Goal: Task Accomplishment & Management: Complete application form

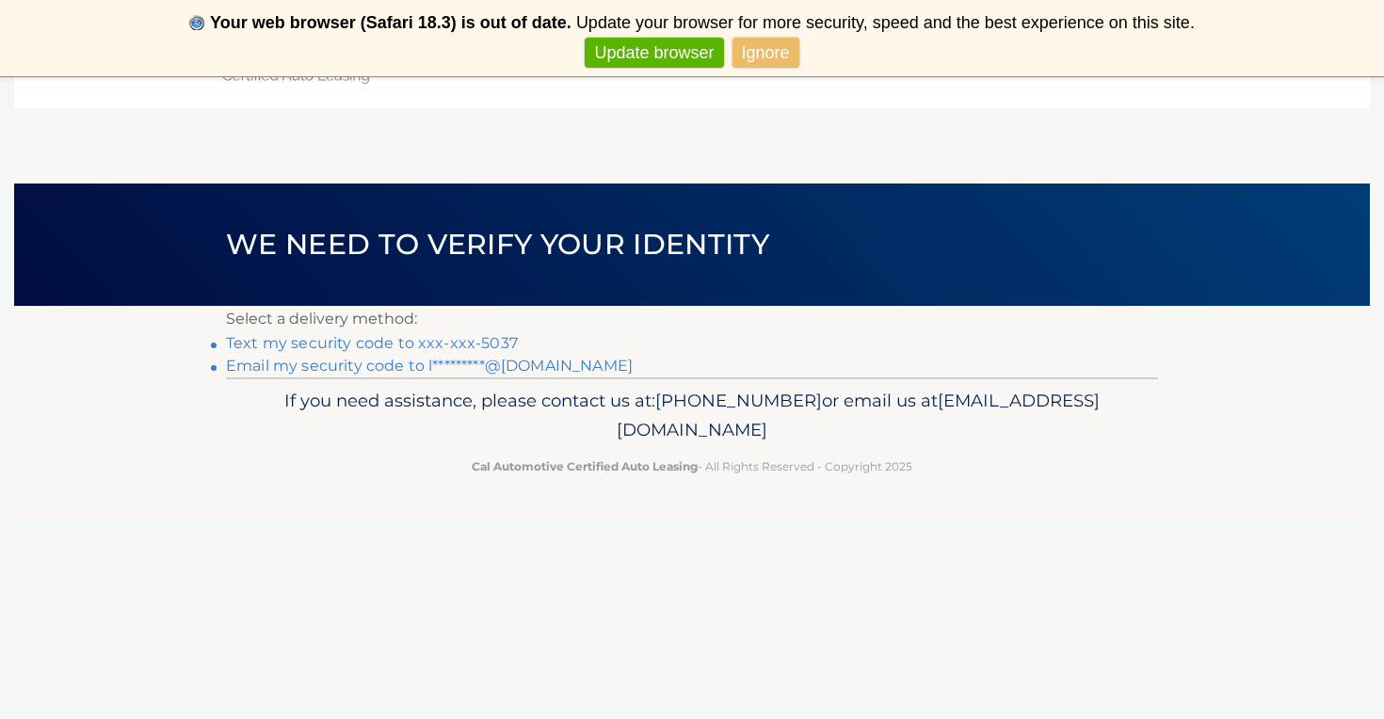
click at [442, 343] on link "Text my security code to xxx-xxx-5037" at bounding box center [372, 343] width 292 height 18
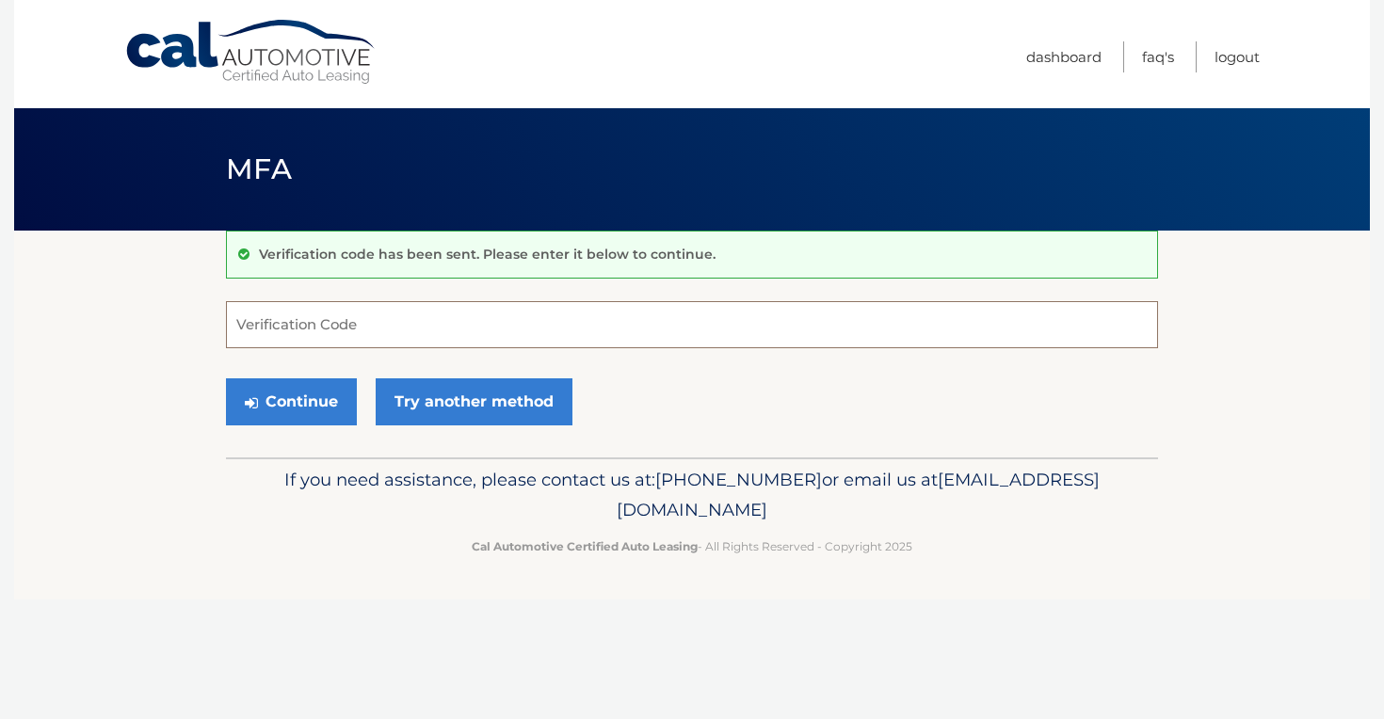
click at [428, 327] on input "Verification Code" at bounding box center [692, 324] width 932 height 47
type input "628287"
click at [313, 404] on button "Continue" at bounding box center [291, 401] width 131 height 47
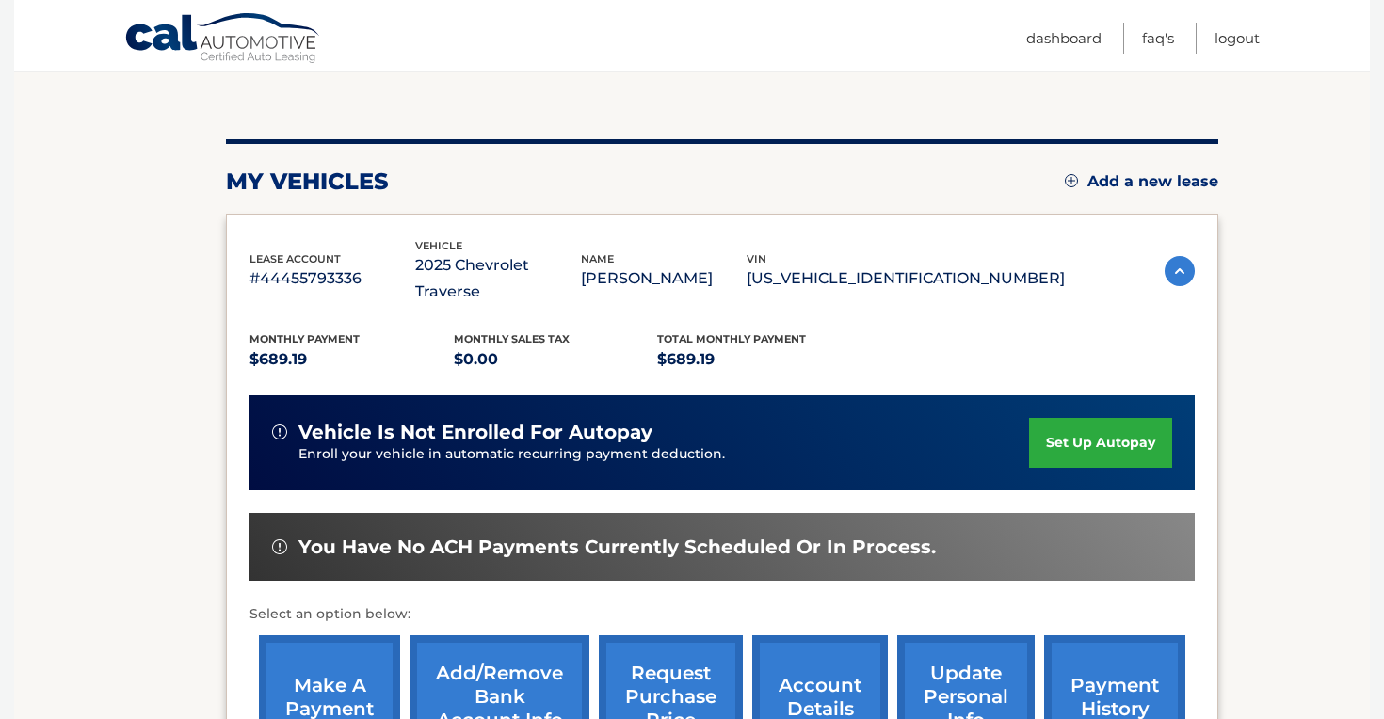
scroll to position [298, 0]
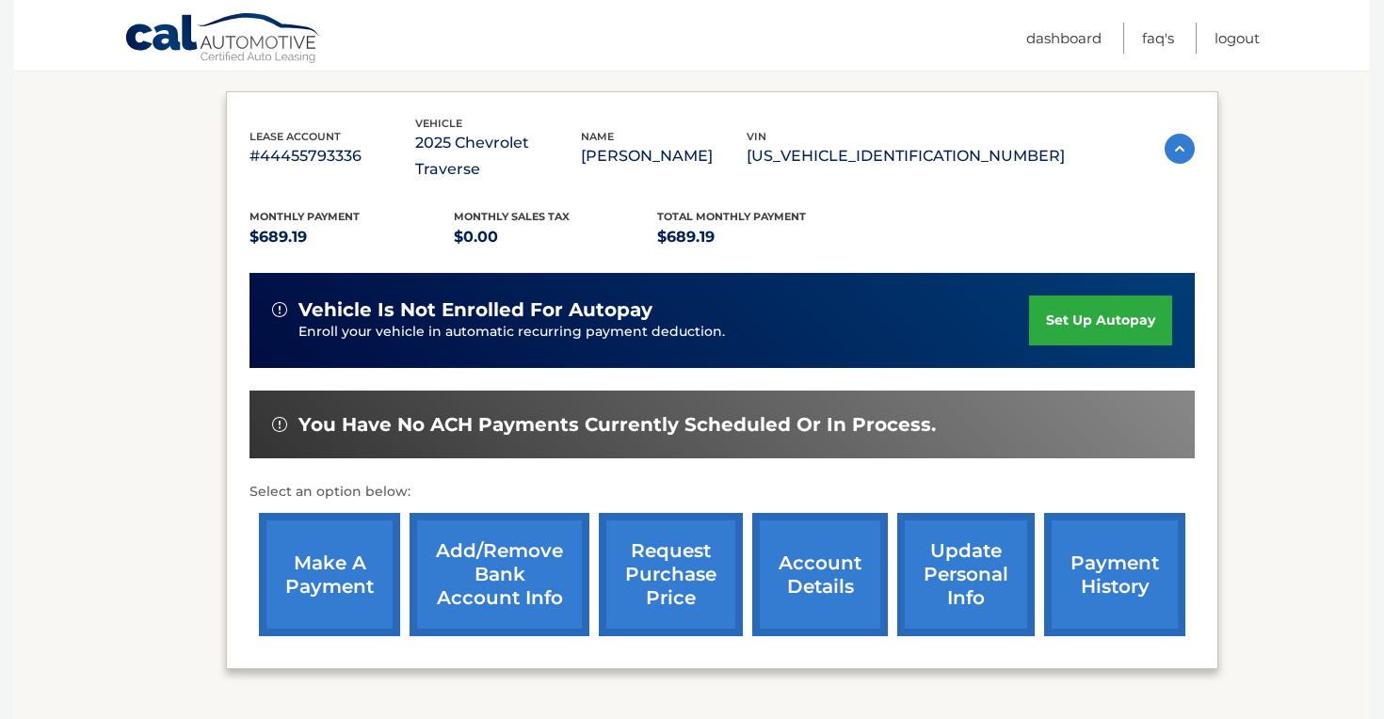
click at [337, 519] on link "make a payment" at bounding box center [329, 574] width 141 height 123
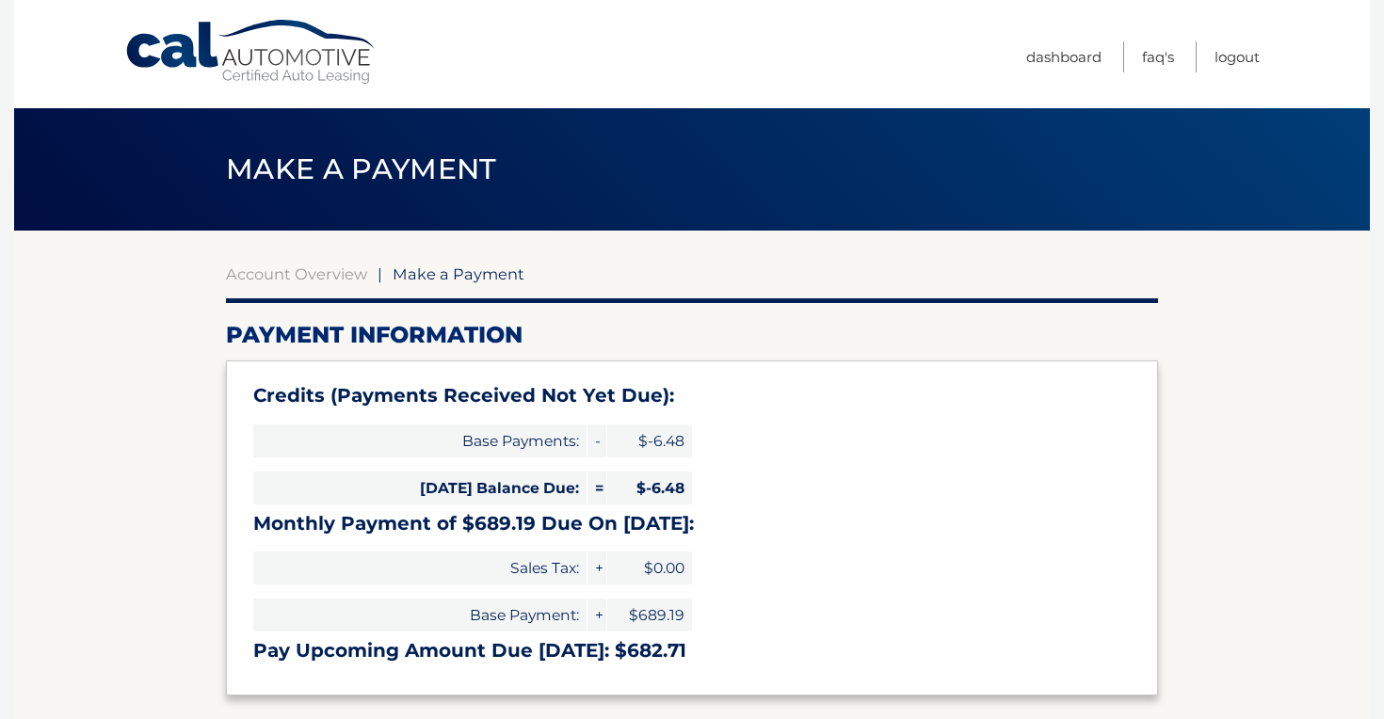
select select "YzE5YmU2NjMtNjI5NC00ZTc5LWEzMGEtMGU4YTE4ZmQyMWNl"
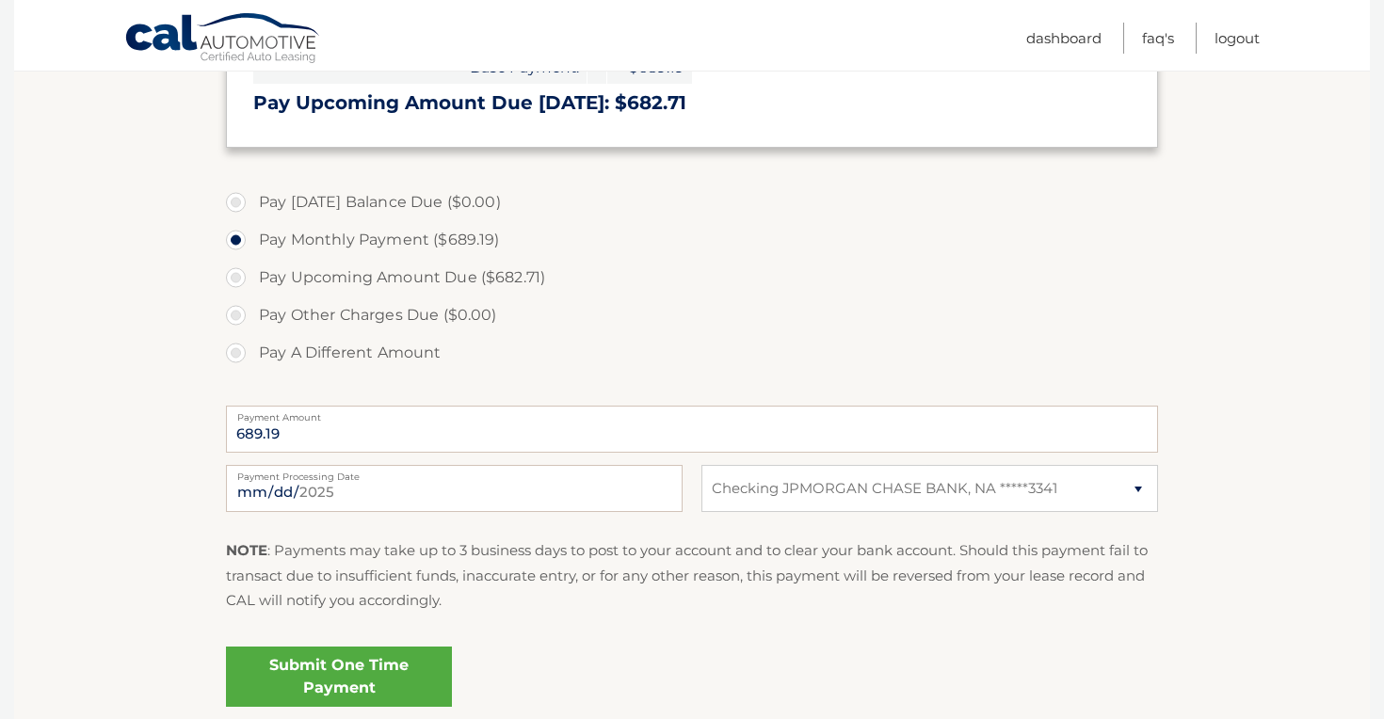
scroll to position [553, 0]
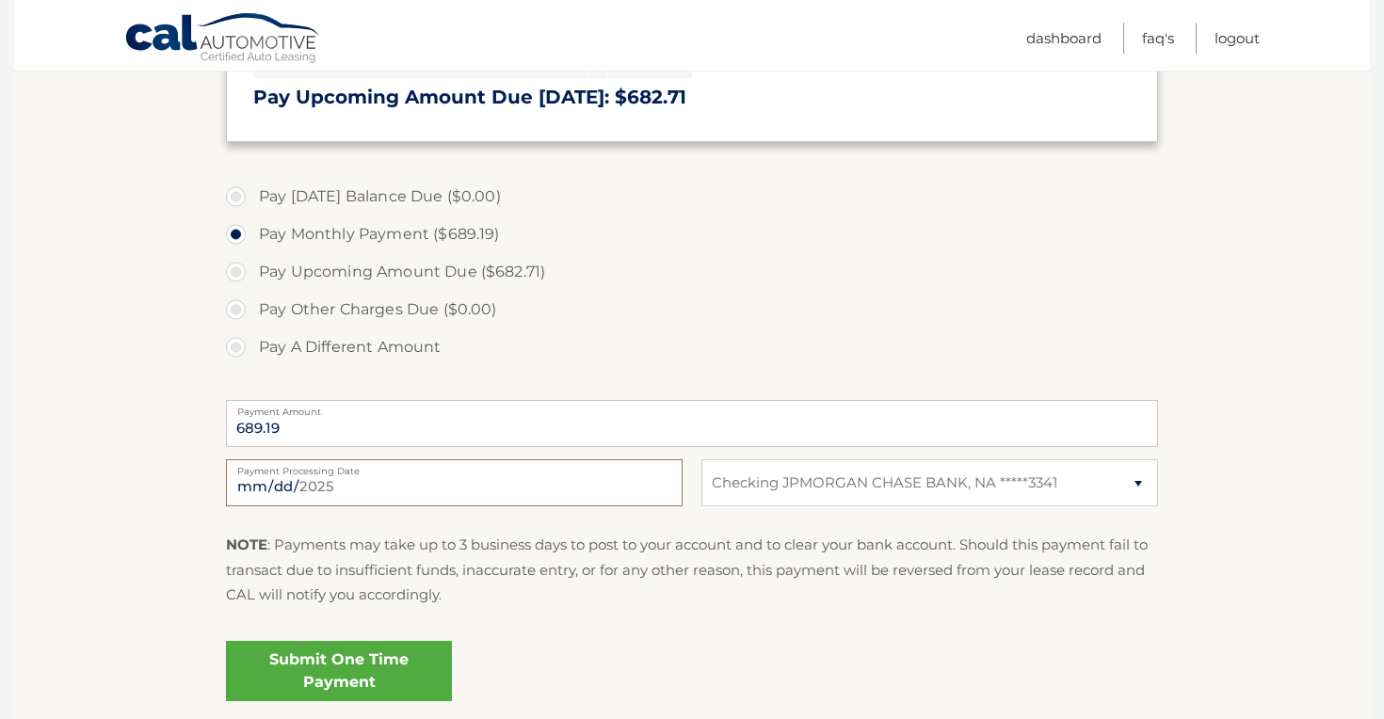
click at [516, 493] on input "2025-08-25" at bounding box center [454, 482] width 457 height 47
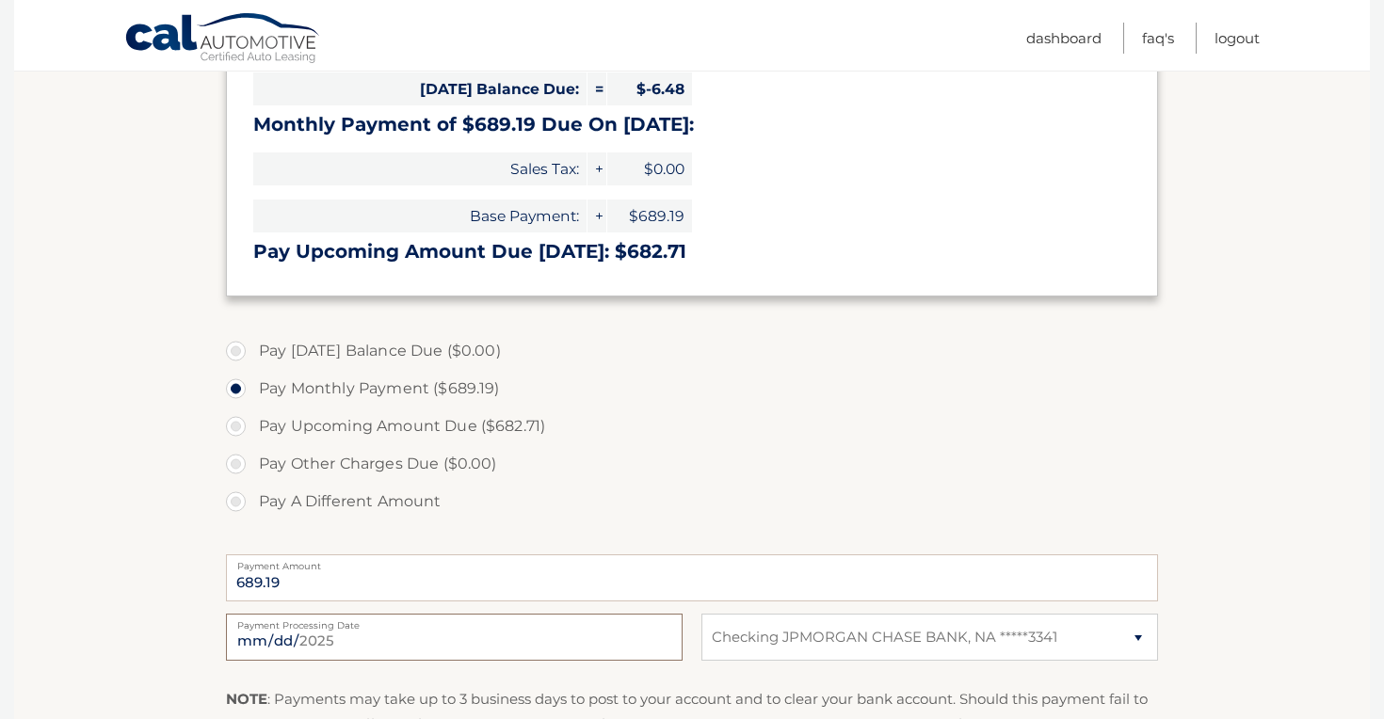
scroll to position [402, 0]
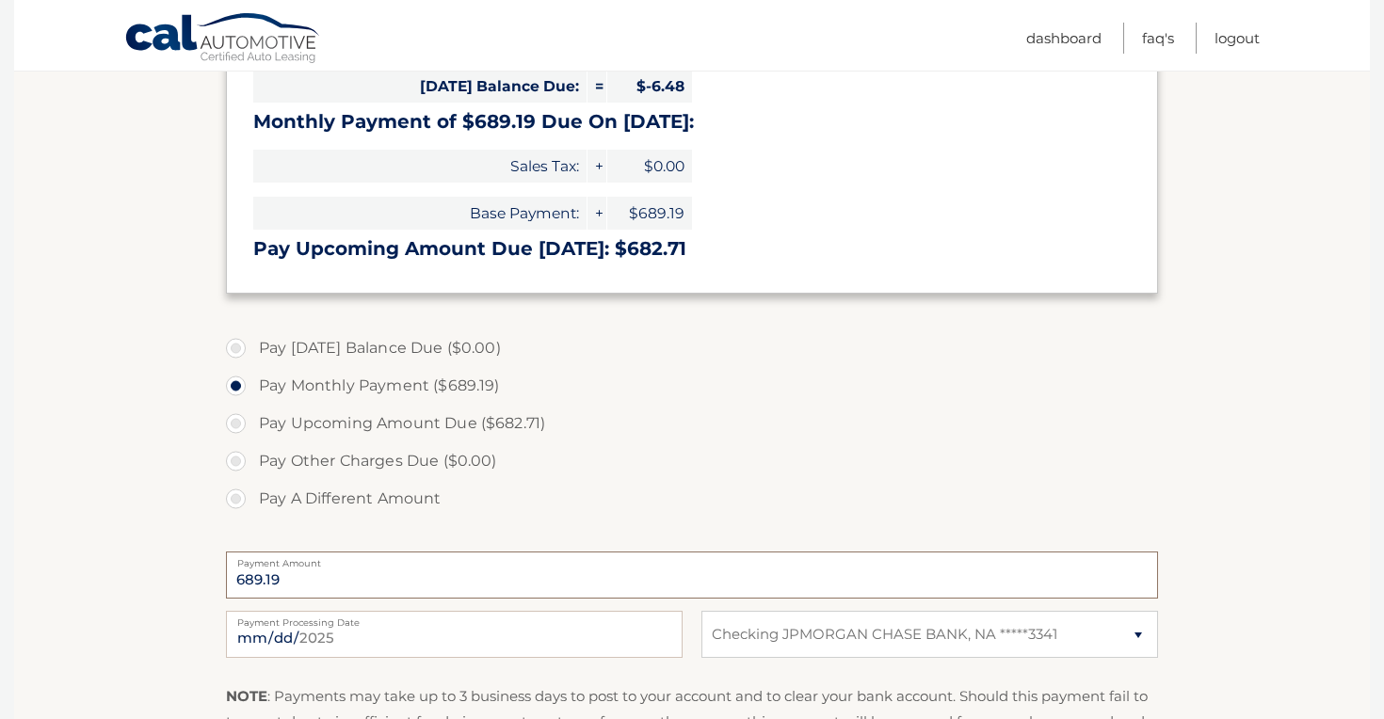
click at [323, 571] on input "689.19" at bounding box center [692, 575] width 932 height 47
click at [248, 569] on input "689.19" at bounding box center [692, 575] width 932 height 47
click at [334, 640] on input "2025-08-25" at bounding box center [454, 634] width 457 height 47
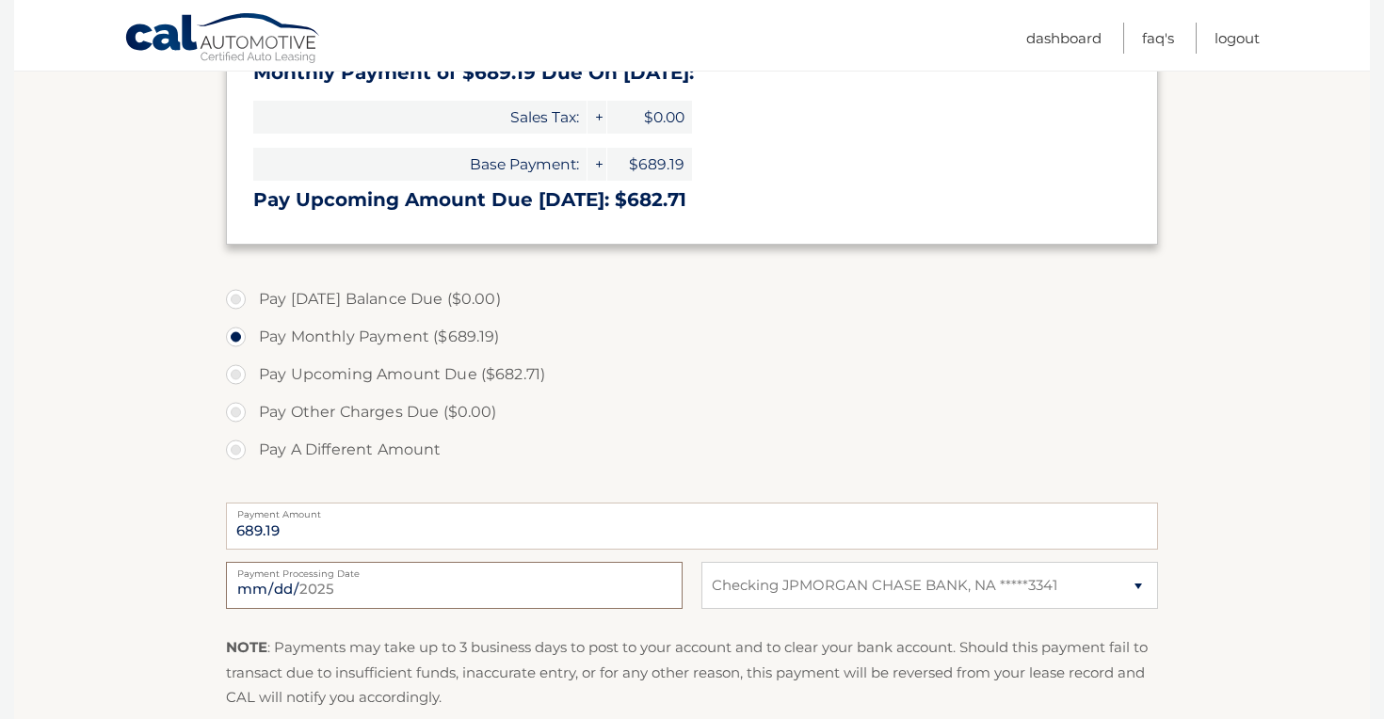
scroll to position [458, 0]
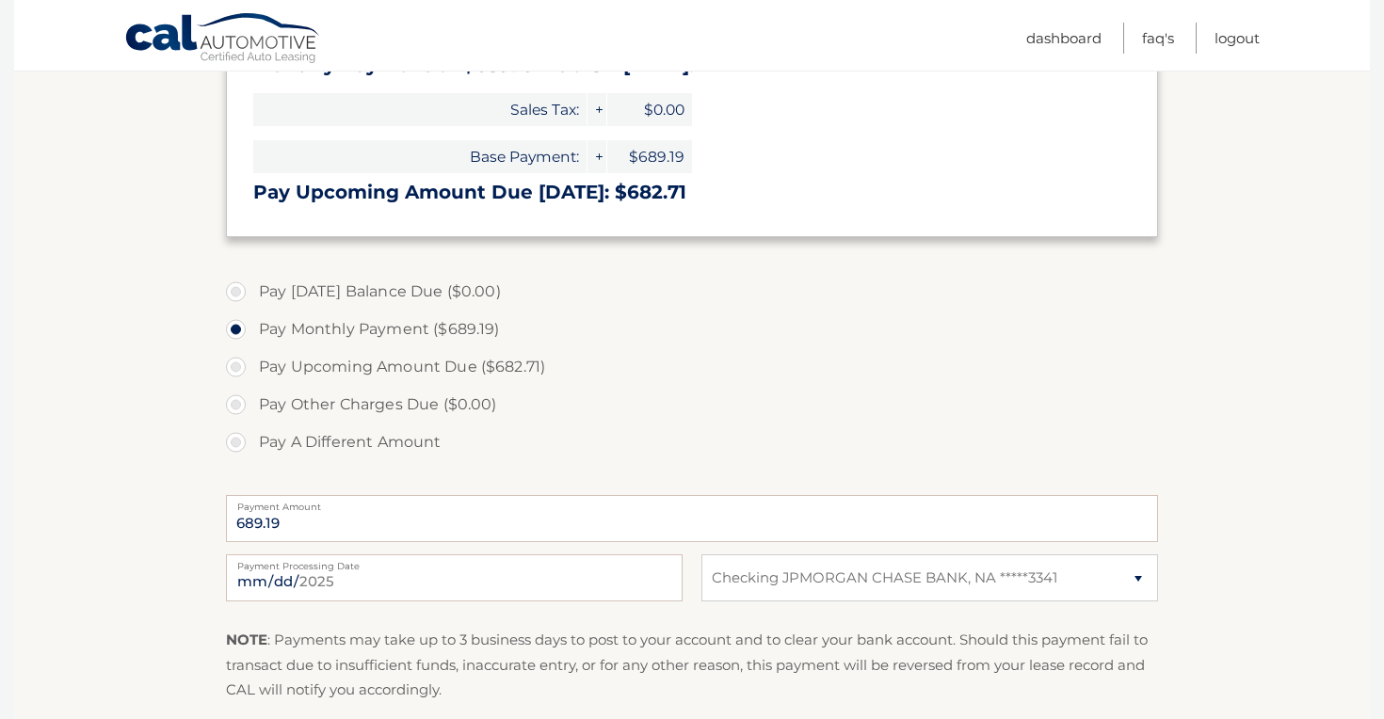
click at [237, 435] on label "Pay A Different Amount" at bounding box center [692, 443] width 932 height 38
click at [237, 435] on input "Pay A Different Amount" at bounding box center [242, 439] width 19 height 30
radio input "true"
click at [410, 524] on input "Payment Amount" at bounding box center [692, 518] width 932 height 47
click at [737, 419] on label "Pay Other Charges Due ($0.00)" at bounding box center [692, 405] width 932 height 38
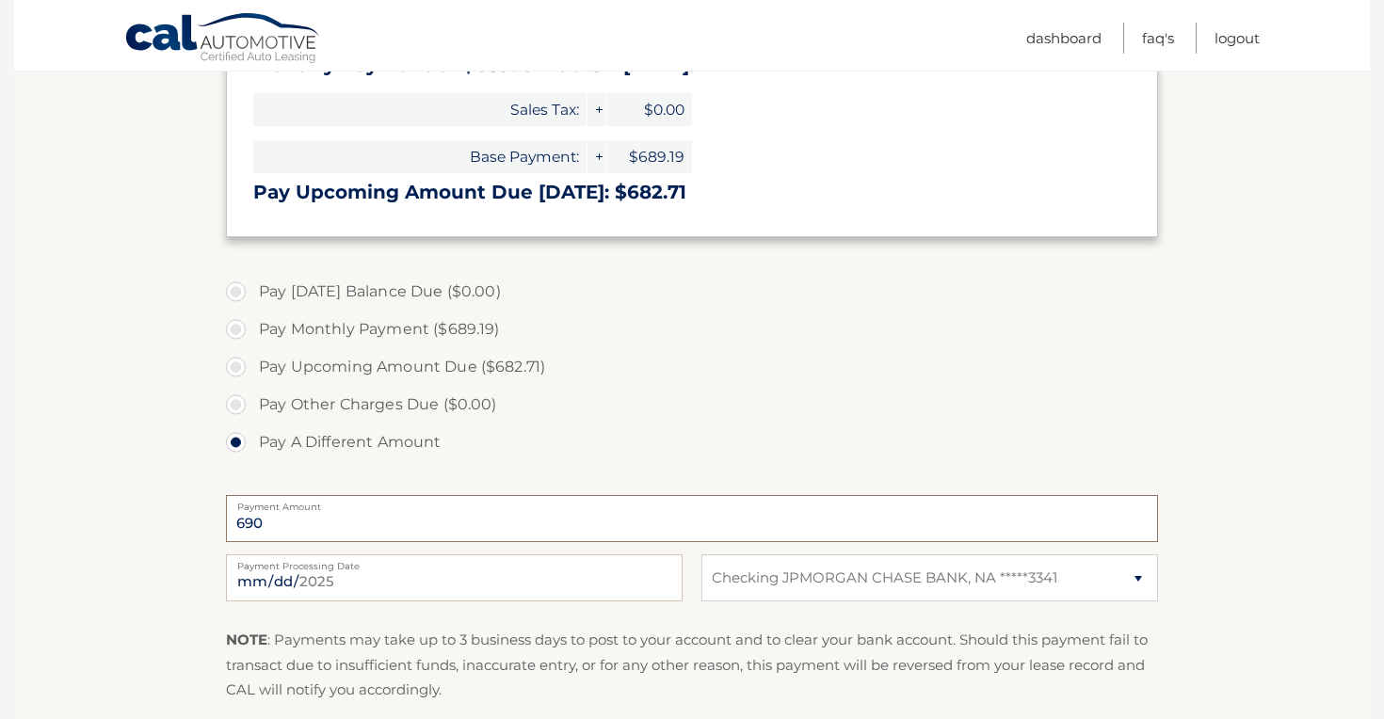
click at [507, 512] on input "690" at bounding box center [692, 518] width 932 height 47
type input "690.00"
click at [643, 429] on label "Pay A Different Amount" at bounding box center [692, 443] width 932 height 38
click at [252, 429] on input "Pay A Different Amount" at bounding box center [242, 439] width 19 height 30
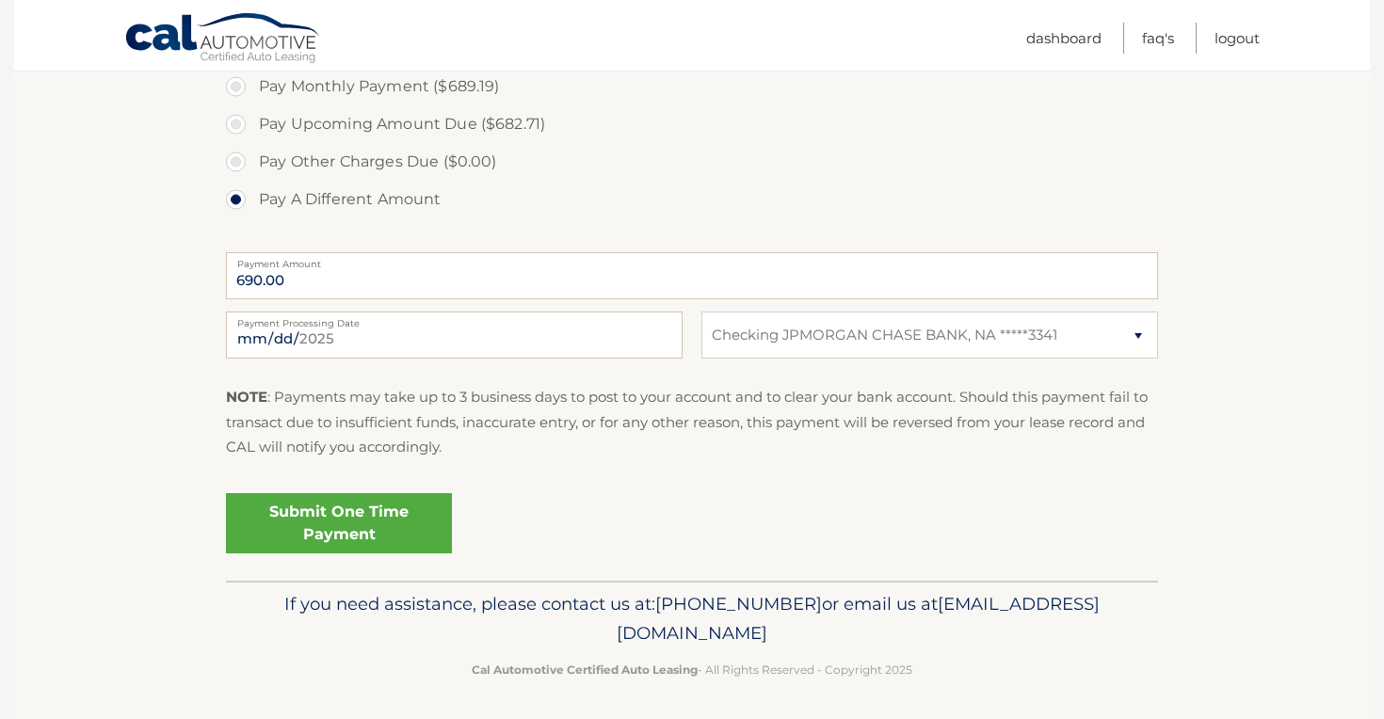
scroll to position [700, 0]
click at [360, 331] on input "2025-08-25" at bounding box center [454, 335] width 457 height 47
type input "2025-09-12"
click at [622, 428] on p "NOTE : Payments may take up to 3 business days to post to your account and to c…" at bounding box center [692, 423] width 932 height 74
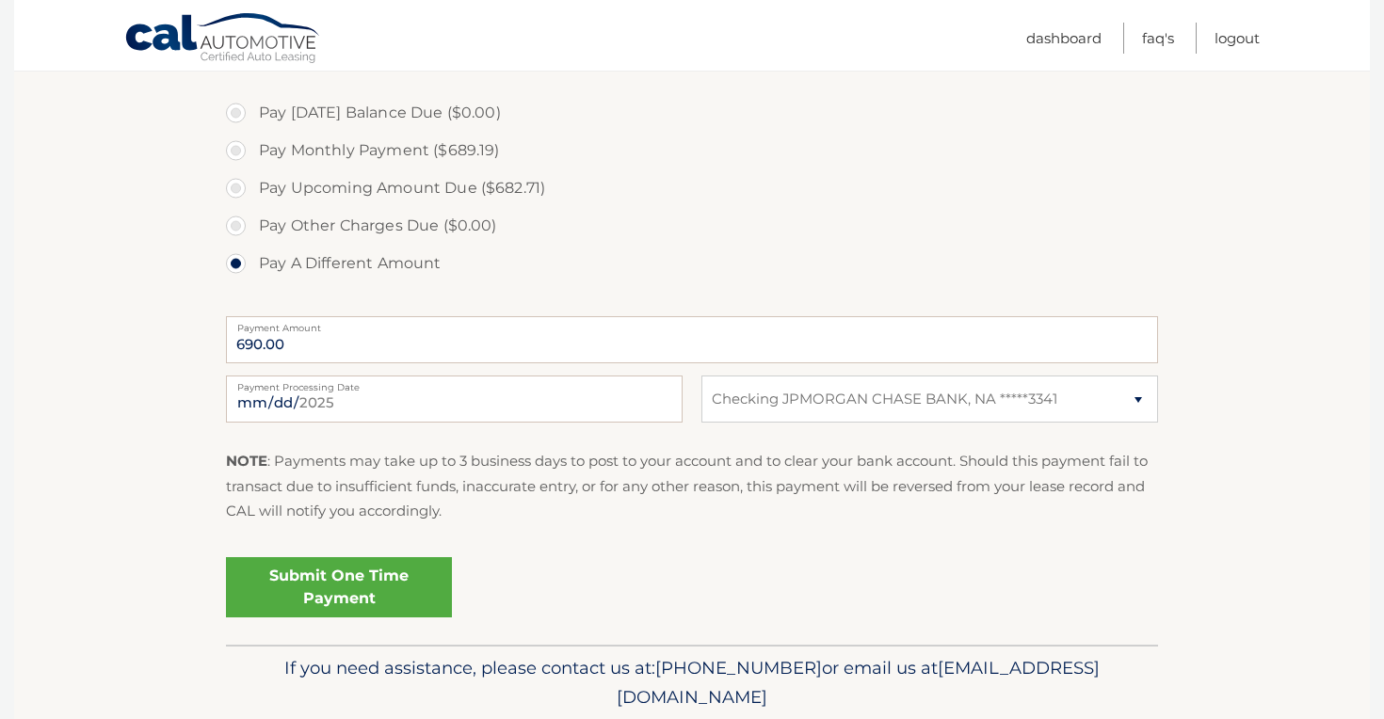
scroll to position [642, 0]
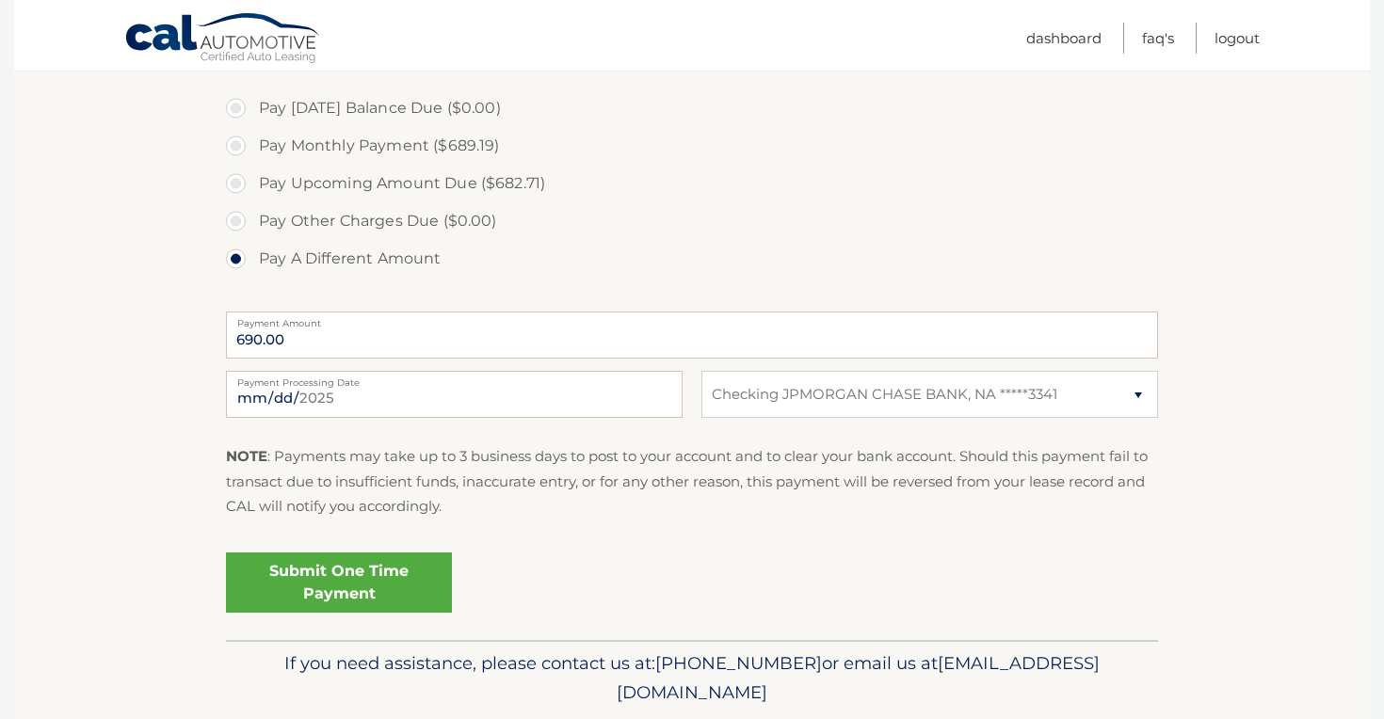
click at [350, 574] on link "Submit One Time Payment" at bounding box center [339, 583] width 226 height 60
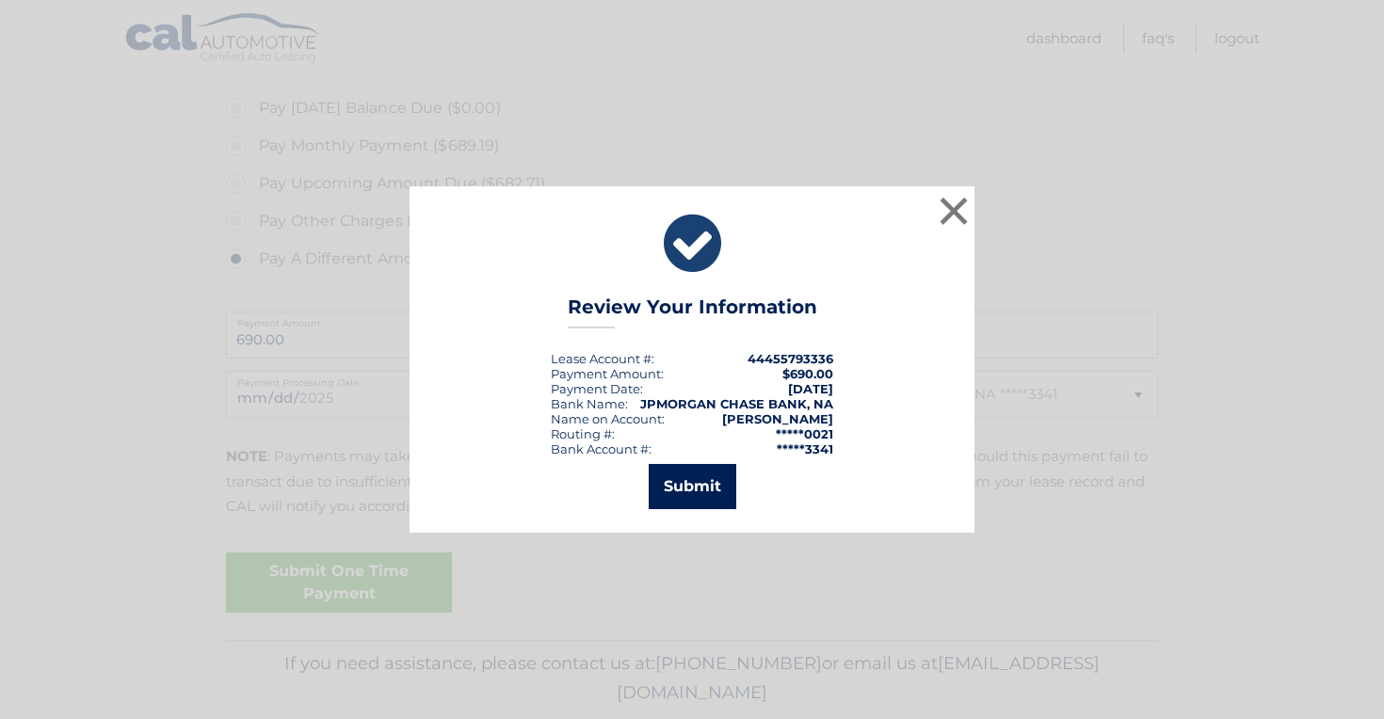
click at [712, 491] on button "Submit" at bounding box center [693, 486] width 88 height 45
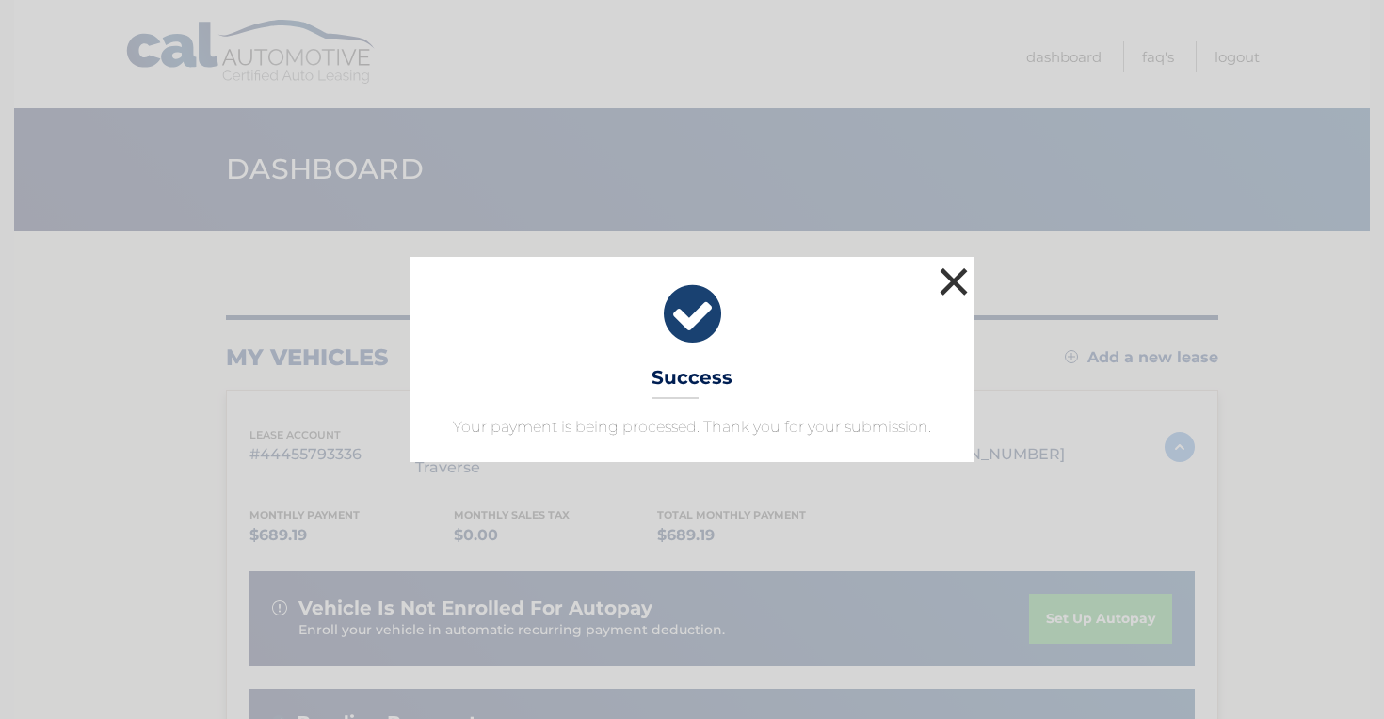
click at [958, 280] on button "×" at bounding box center [954, 282] width 38 height 38
